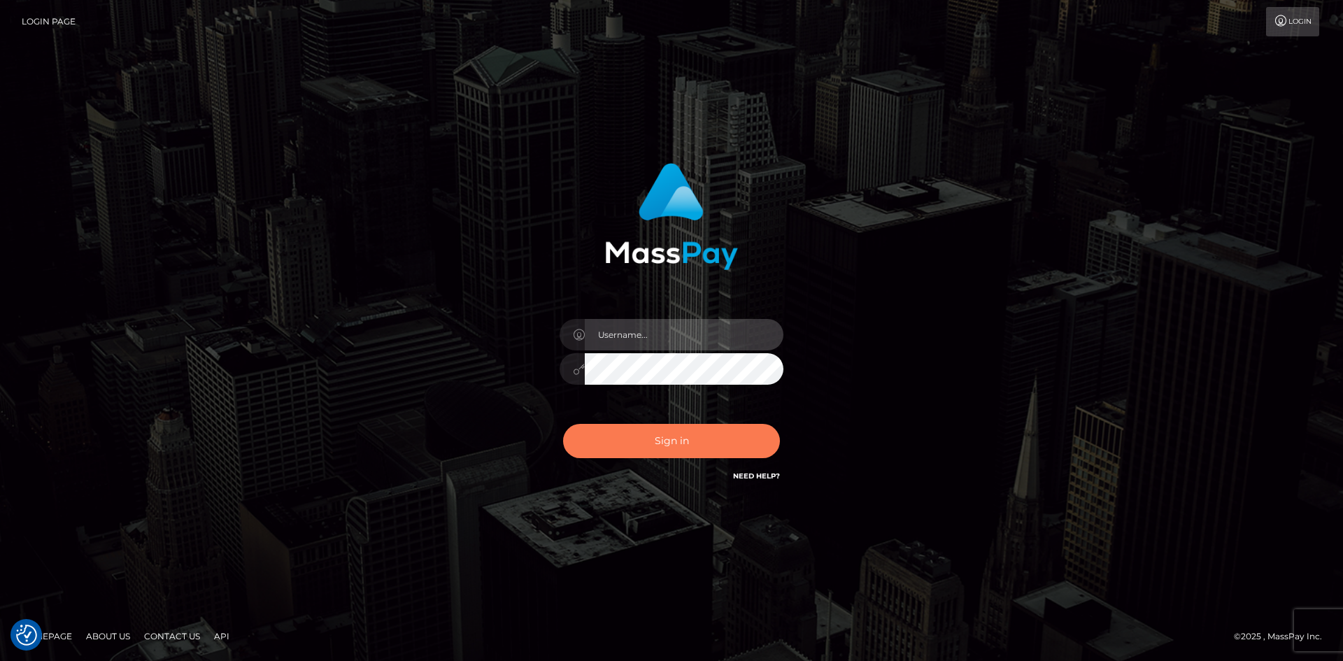
type input "tinan"
click at [689, 429] on button "Sign in" at bounding box center [671, 441] width 217 height 34
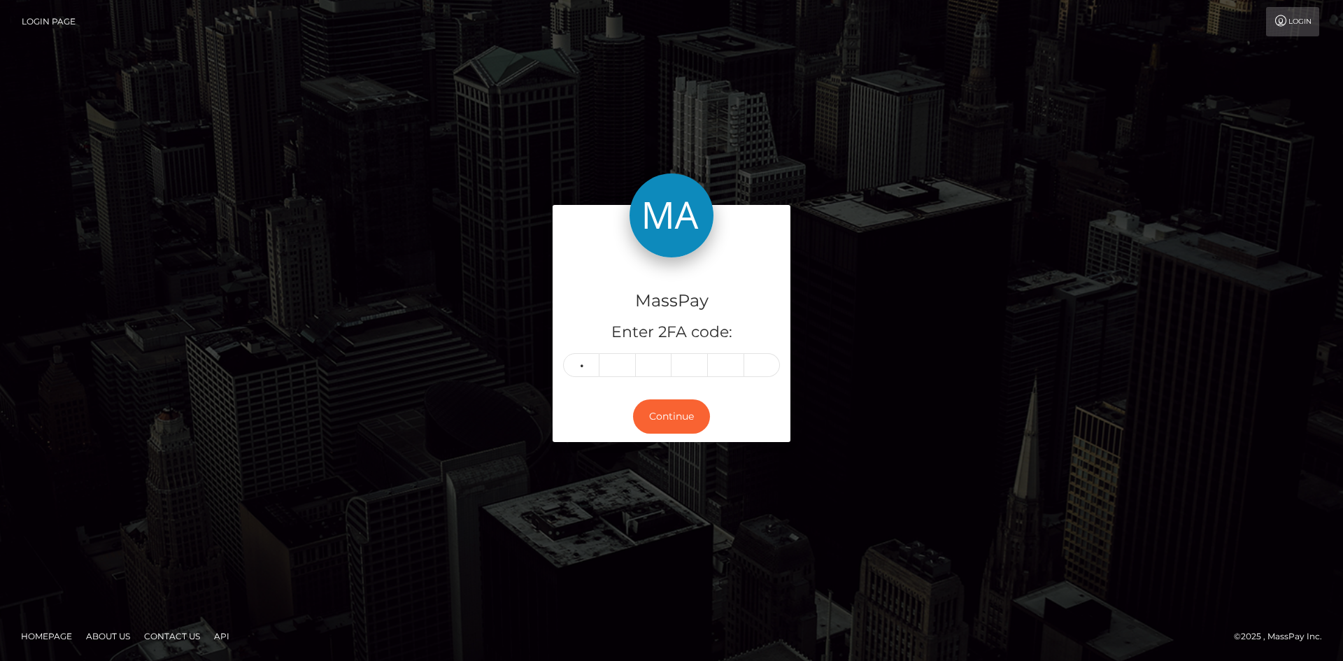
type input "0"
type input "2"
type input "0"
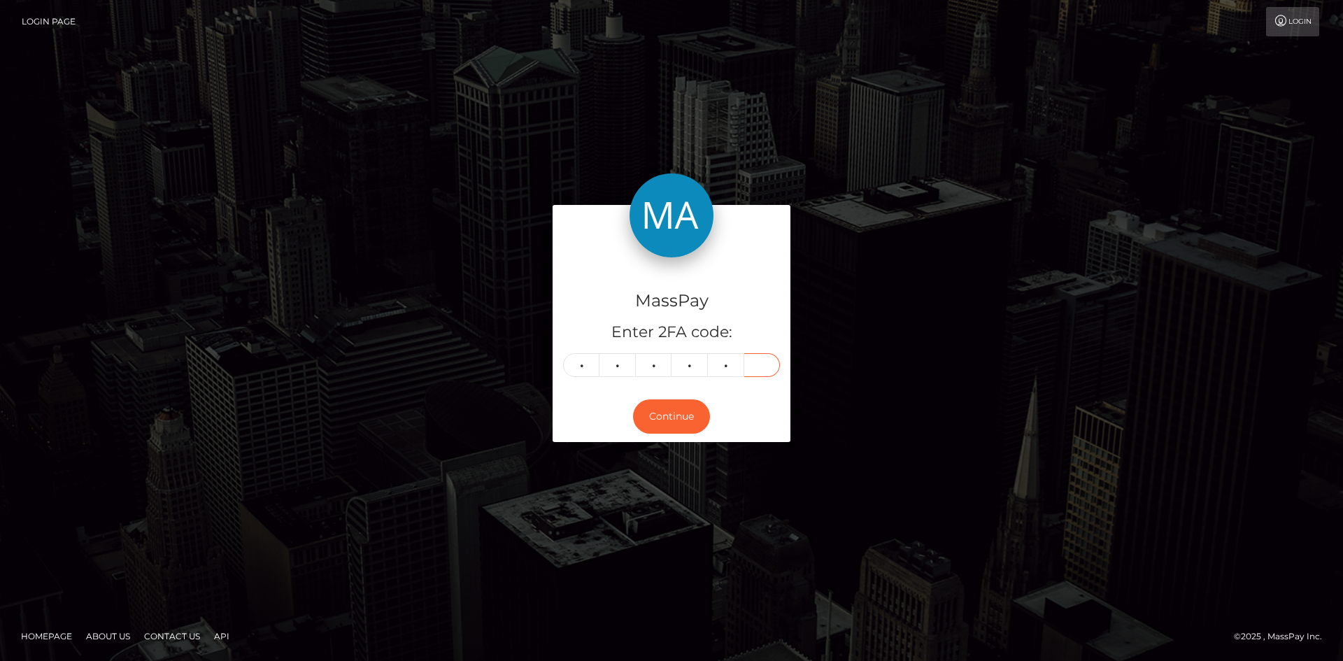
type input "8"
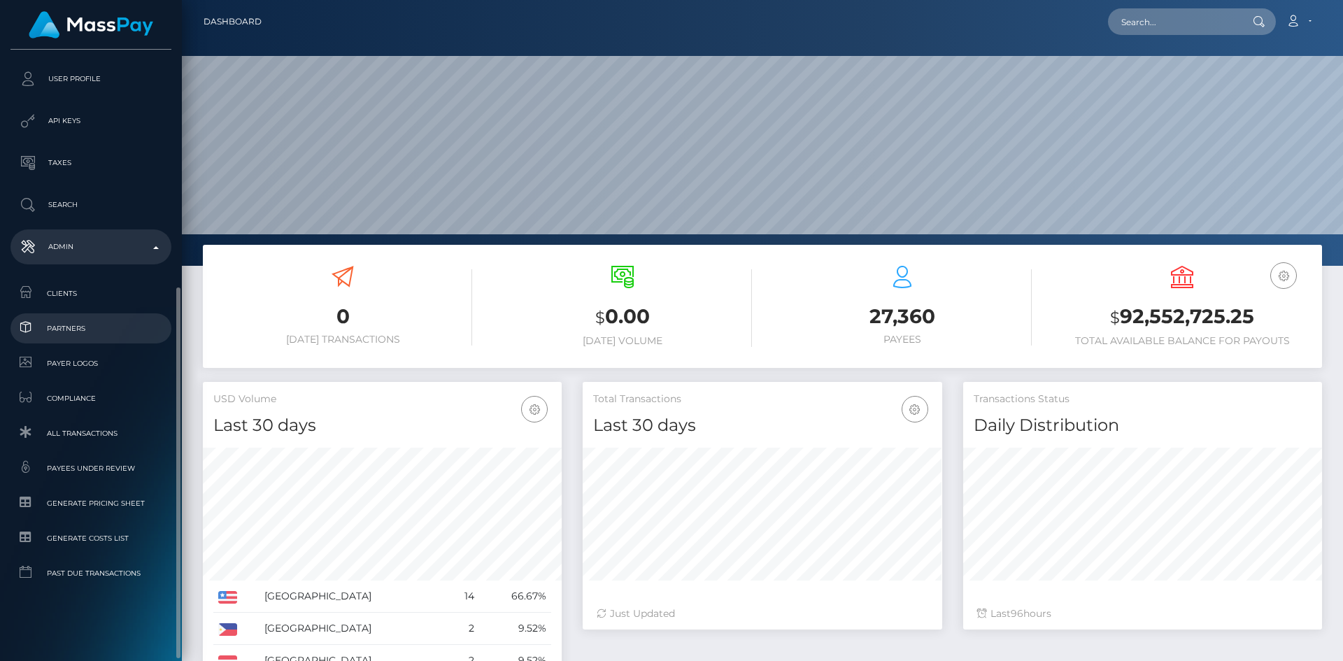
scroll to position [248, 359]
click at [102, 310] on ul "Clients Partners Payer Logos Compliance All Transactions" at bounding box center [91, 433] width 182 height 310
click at [92, 331] on span "Partners" at bounding box center [91, 328] width 150 height 16
click at [92, 292] on span "Clients" at bounding box center [91, 293] width 150 height 16
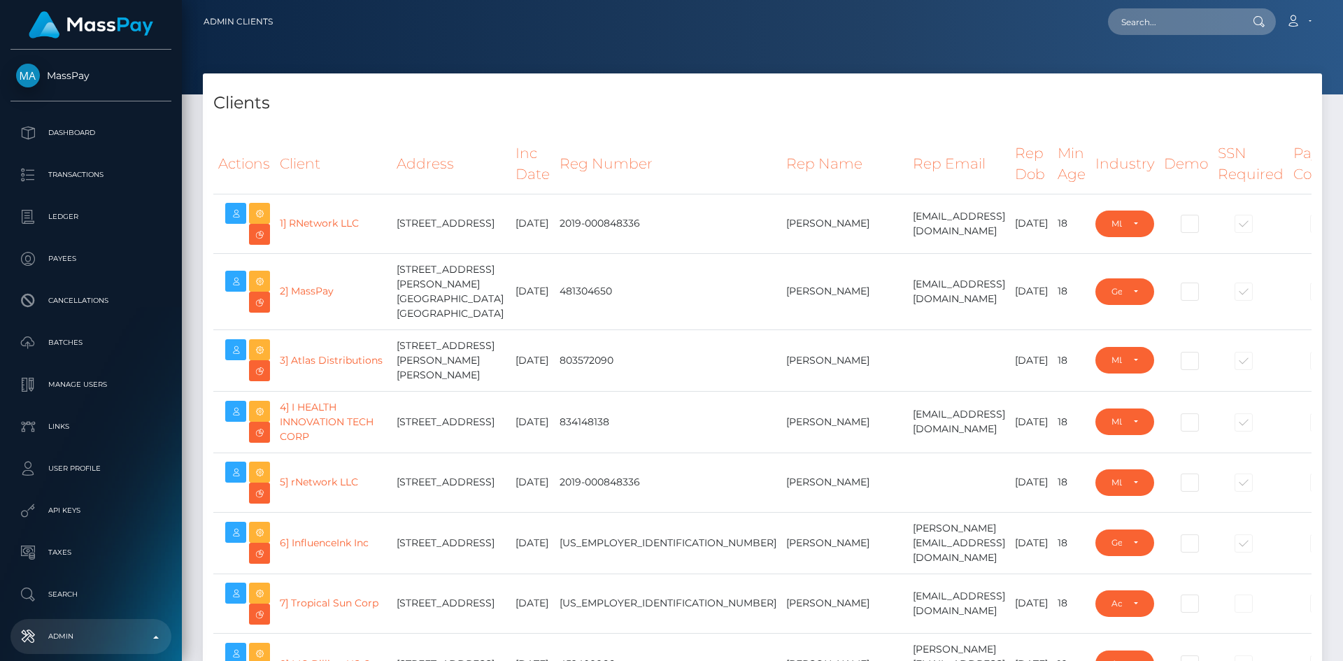
select select "223"
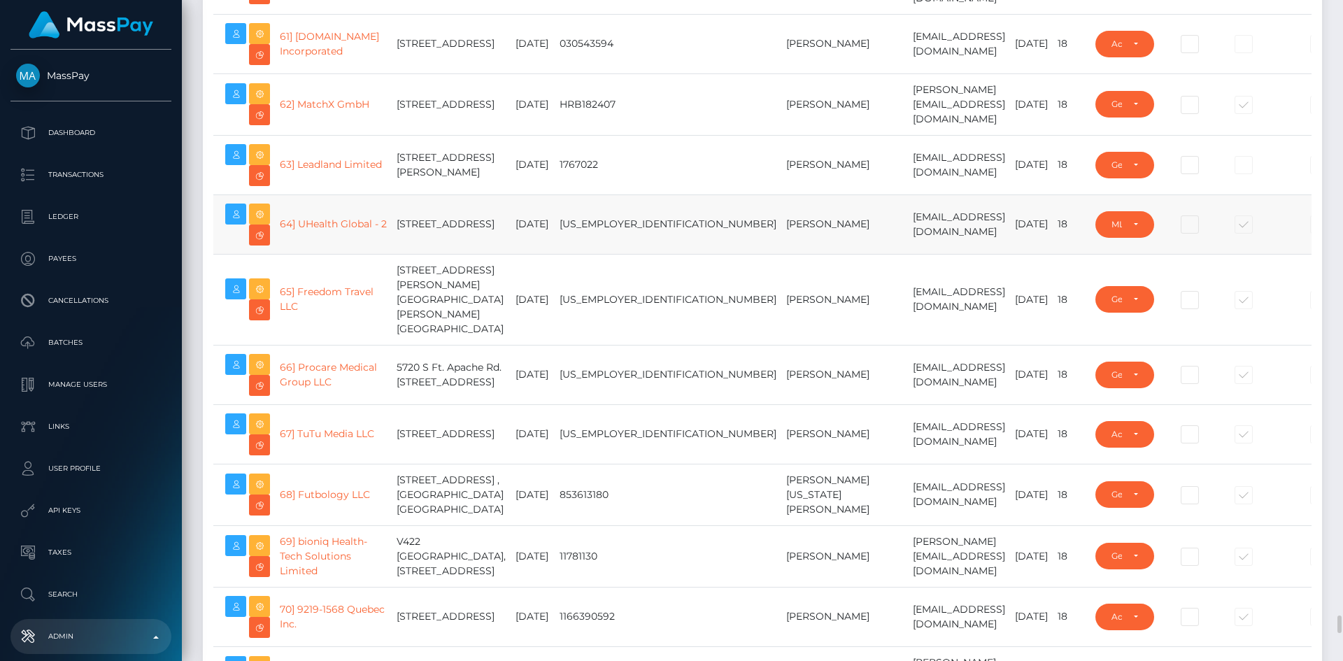
scroll to position [4615, 0]
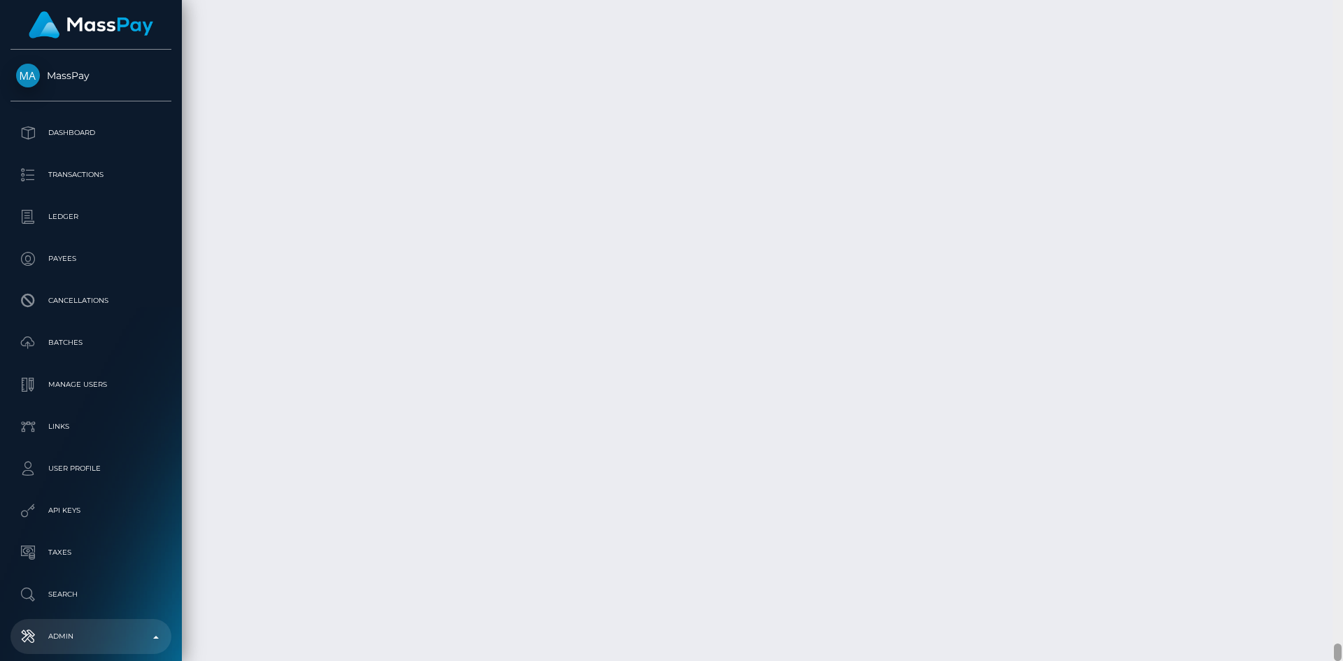
drag, startPoint x: 1338, startPoint y: 132, endPoint x: 1252, endPoint y: 671, distance: 545.3
click at [1252, 660] on html "MassPay Dashboard Transactions Ledger Payees Cancellations Links" at bounding box center [671, 330] width 1343 height 661
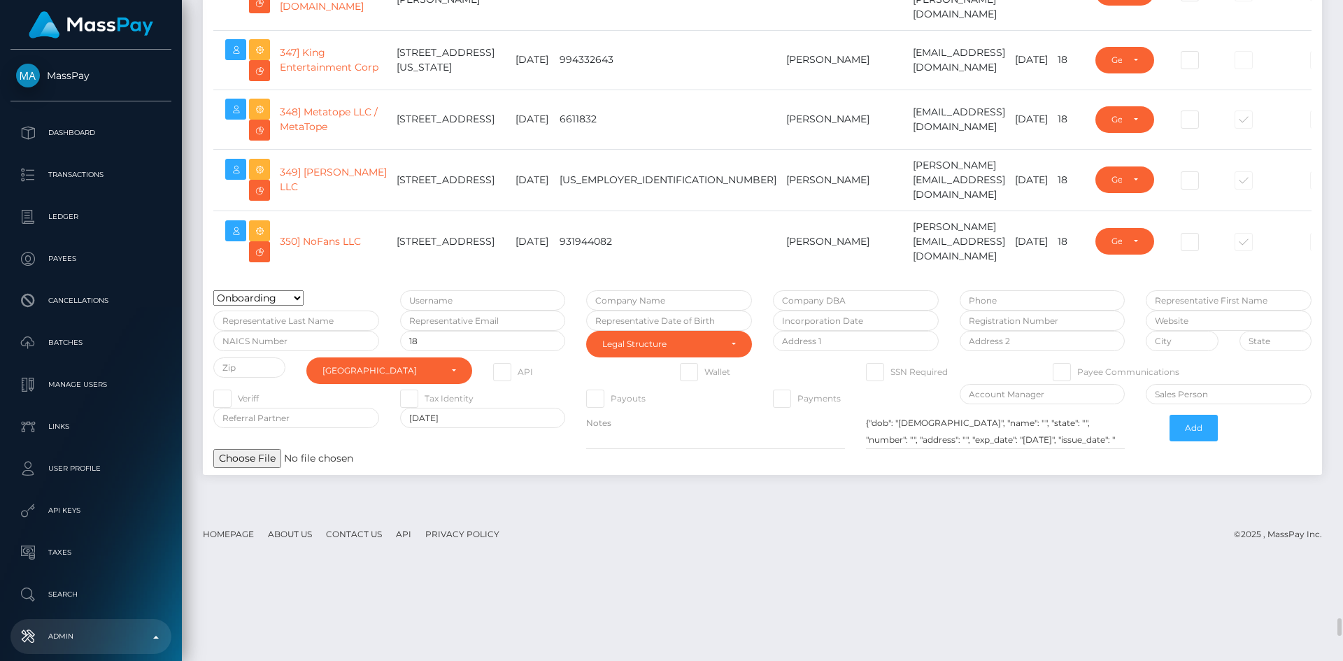
scroll to position [22480, 0]
